Goal: Information Seeking & Learning: Find specific fact

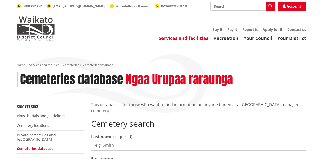
select select
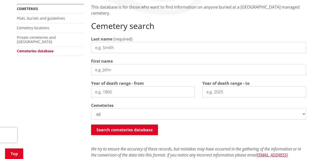
scroll to position [97, 0]
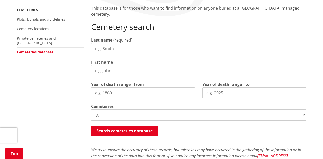
click at [103, 50] on input "Last name" at bounding box center [198, 48] width 215 height 11
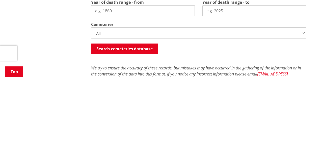
type input "Lindner"
click at [142, 130] on button "Search cemeteries database" at bounding box center [124, 131] width 67 height 11
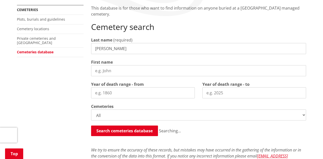
scroll to position [244, 0]
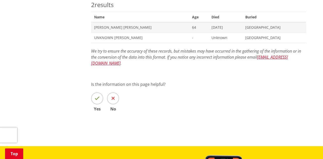
click at [116, 36] on span "UNKNOWN Lindner" at bounding box center [140, 37] width 92 height 5
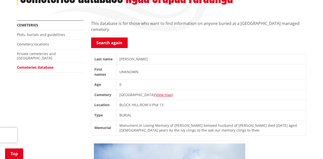
scroll to position [81, 0]
